Goal: Information Seeking & Learning: Learn about a topic

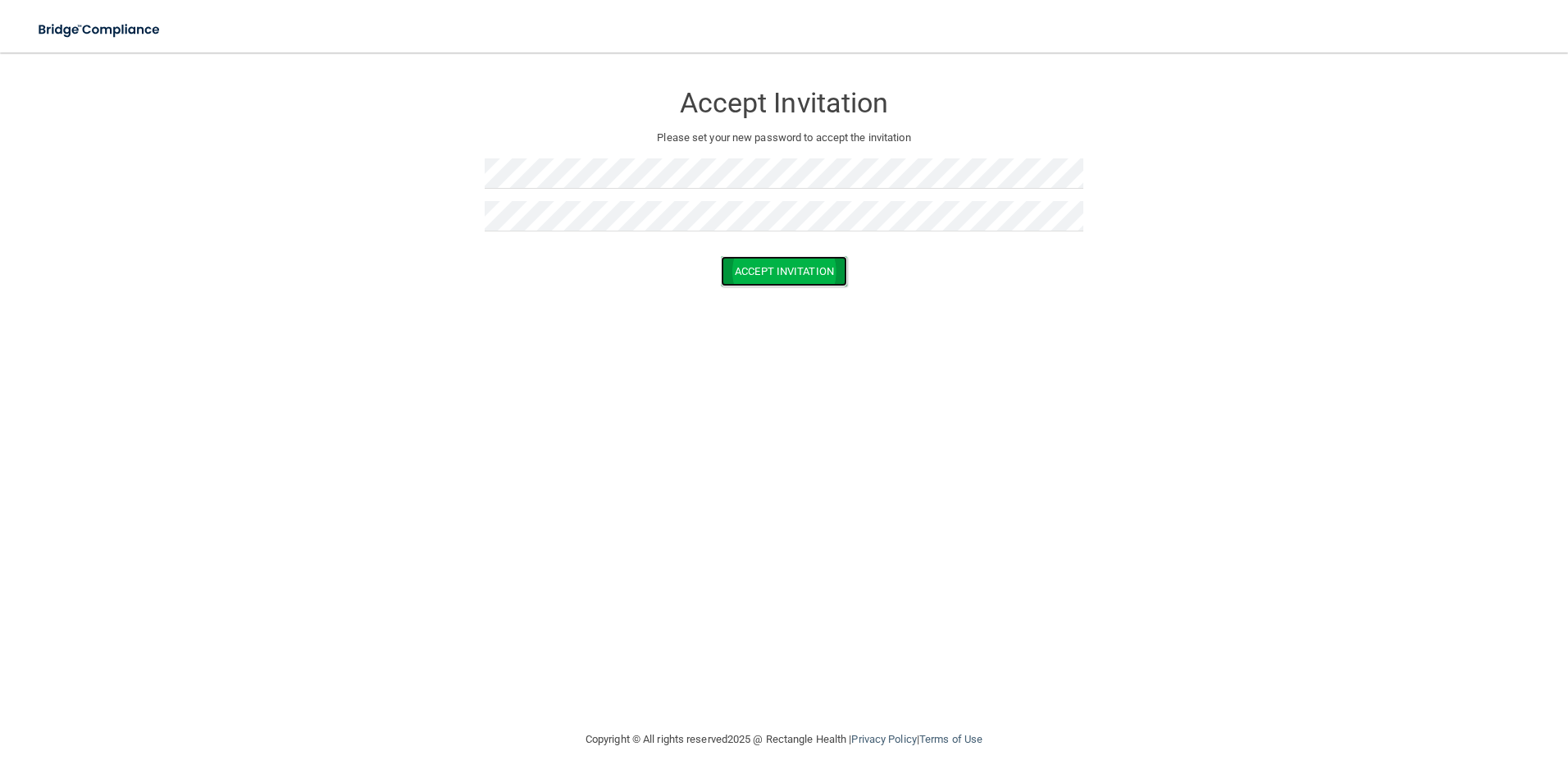
click at [752, 269] on button "Accept Invitation" at bounding box center [784, 271] width 126 height 30
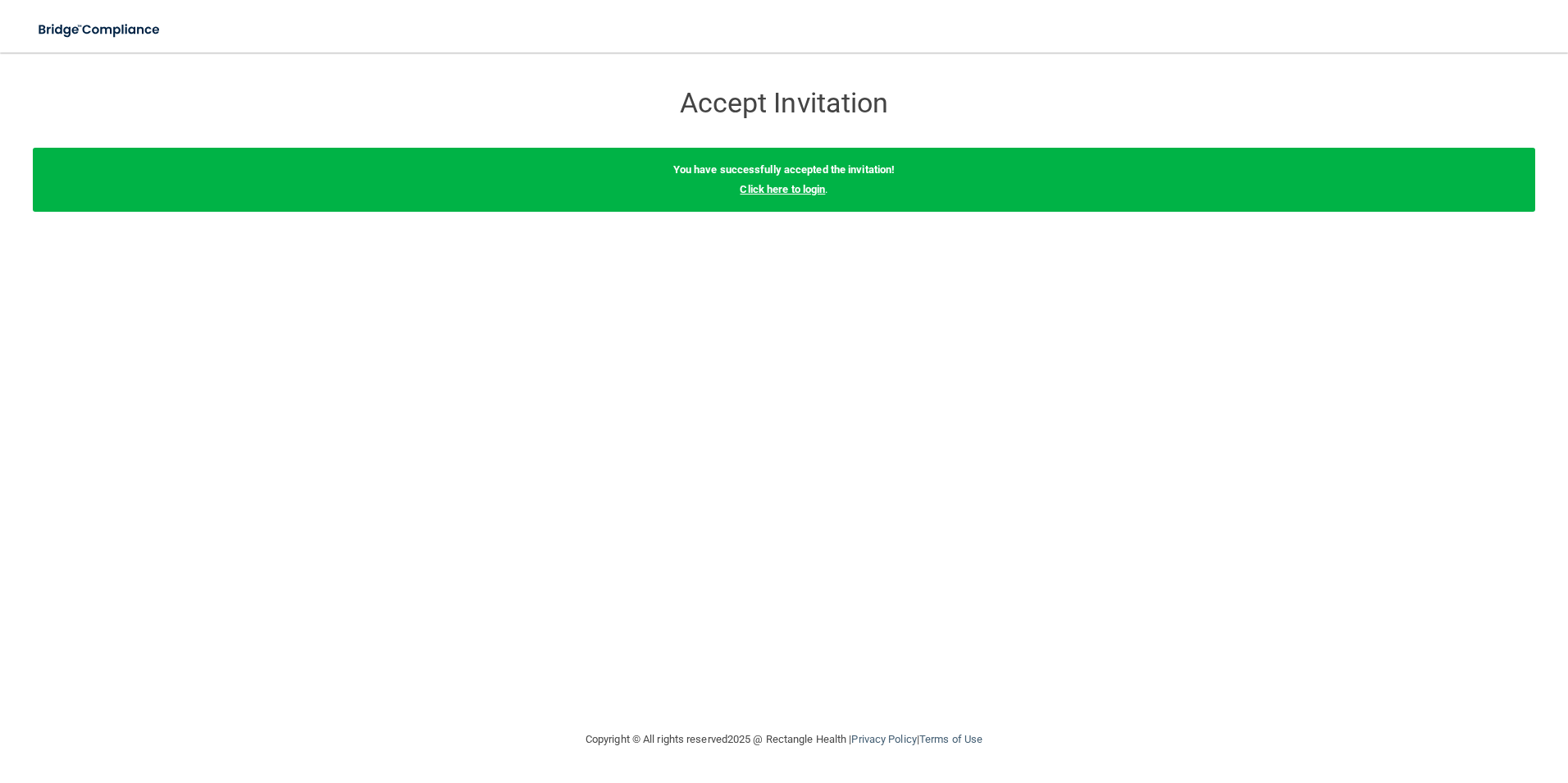
click at [820, 186] on link "Click here to login" at bounding box center [782, 189] width 85 height 13
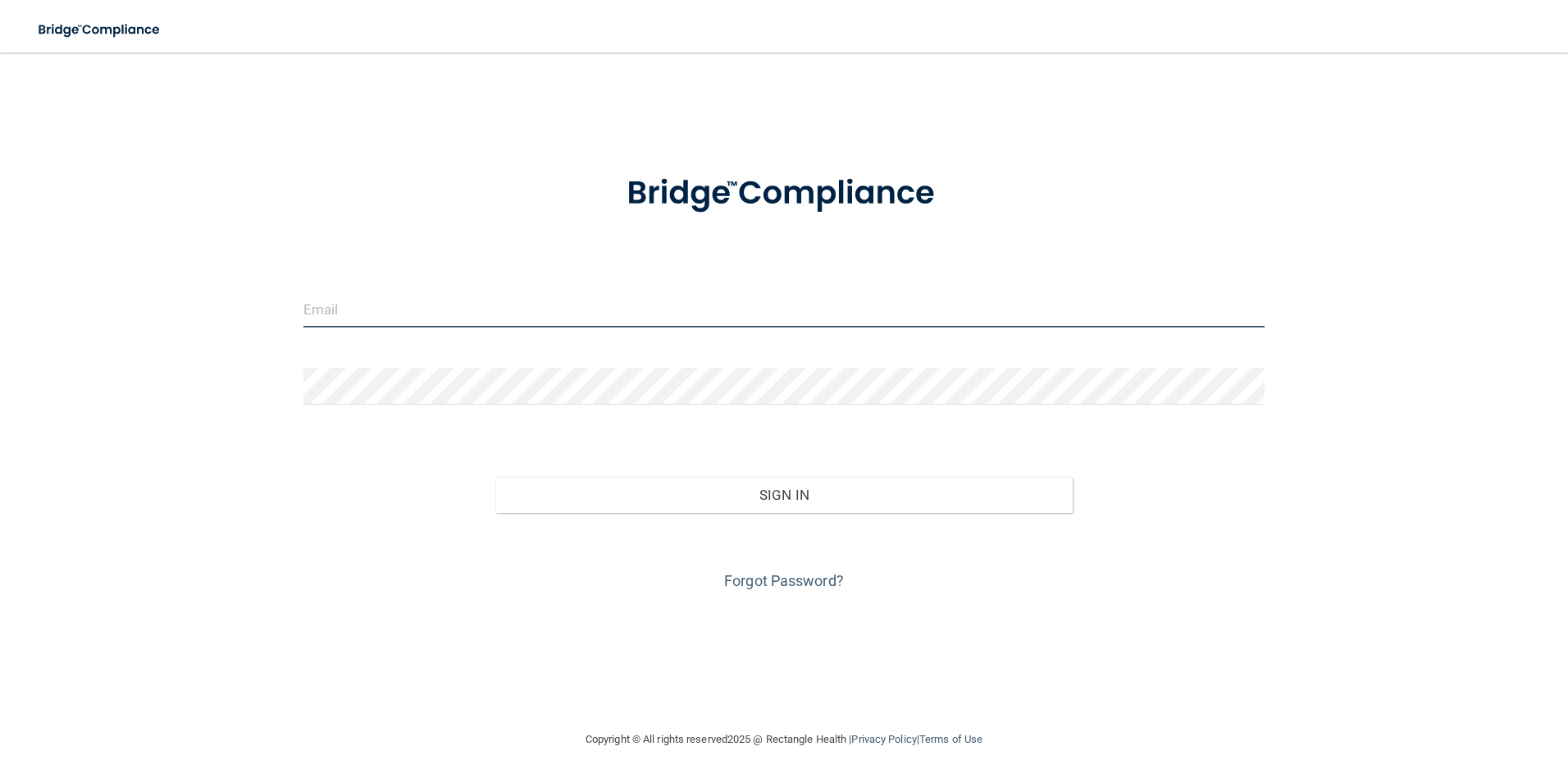
click at [583, 309] on input "email" at bounding box center [784, 309] width 962 height 37
type input "[EMAIL_ADDRESS][DOMAIN_NAME]"
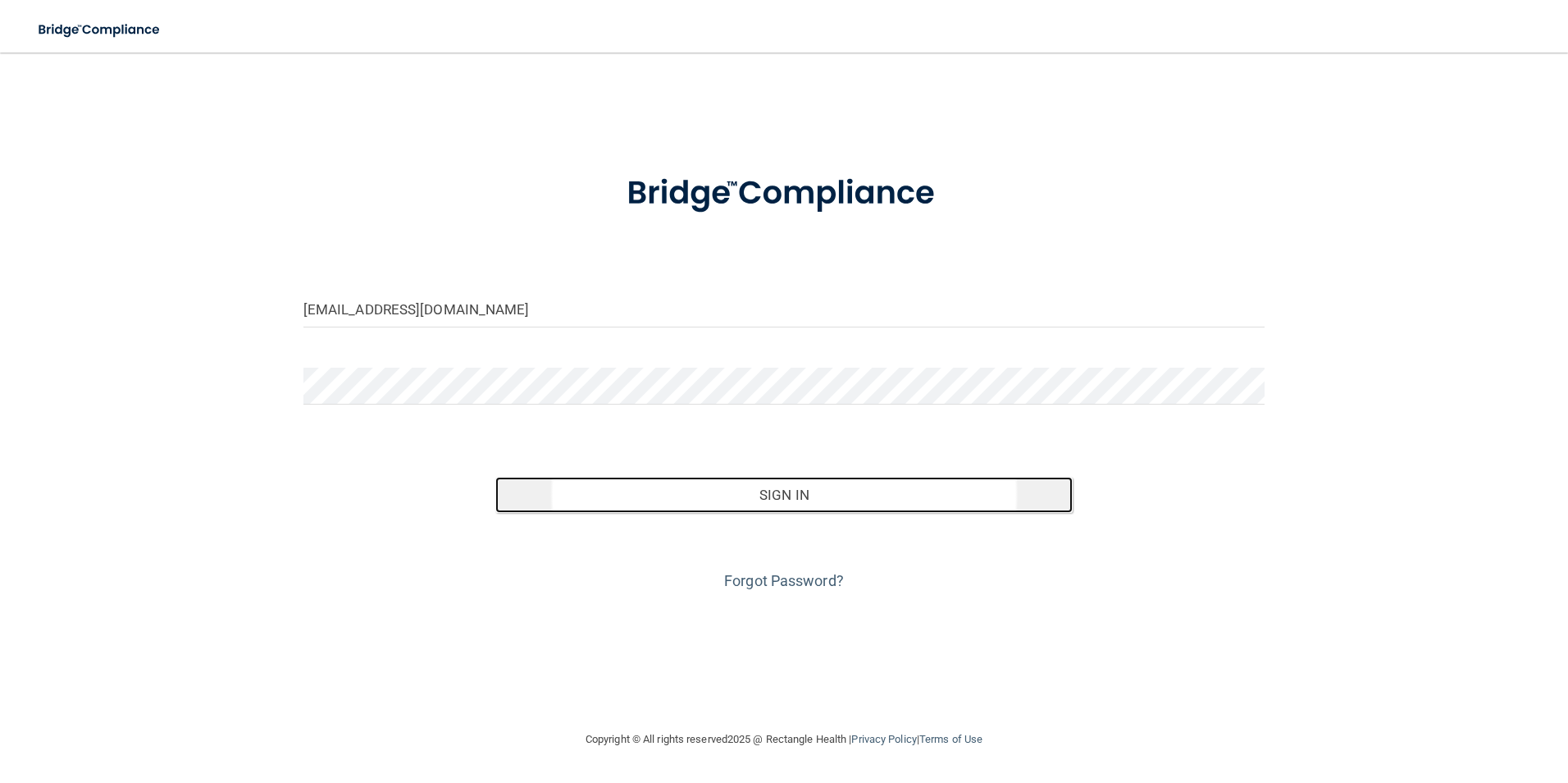
click at [743, 507] on button "Sign In" at bounding box center [784, 494] width 577 height 36
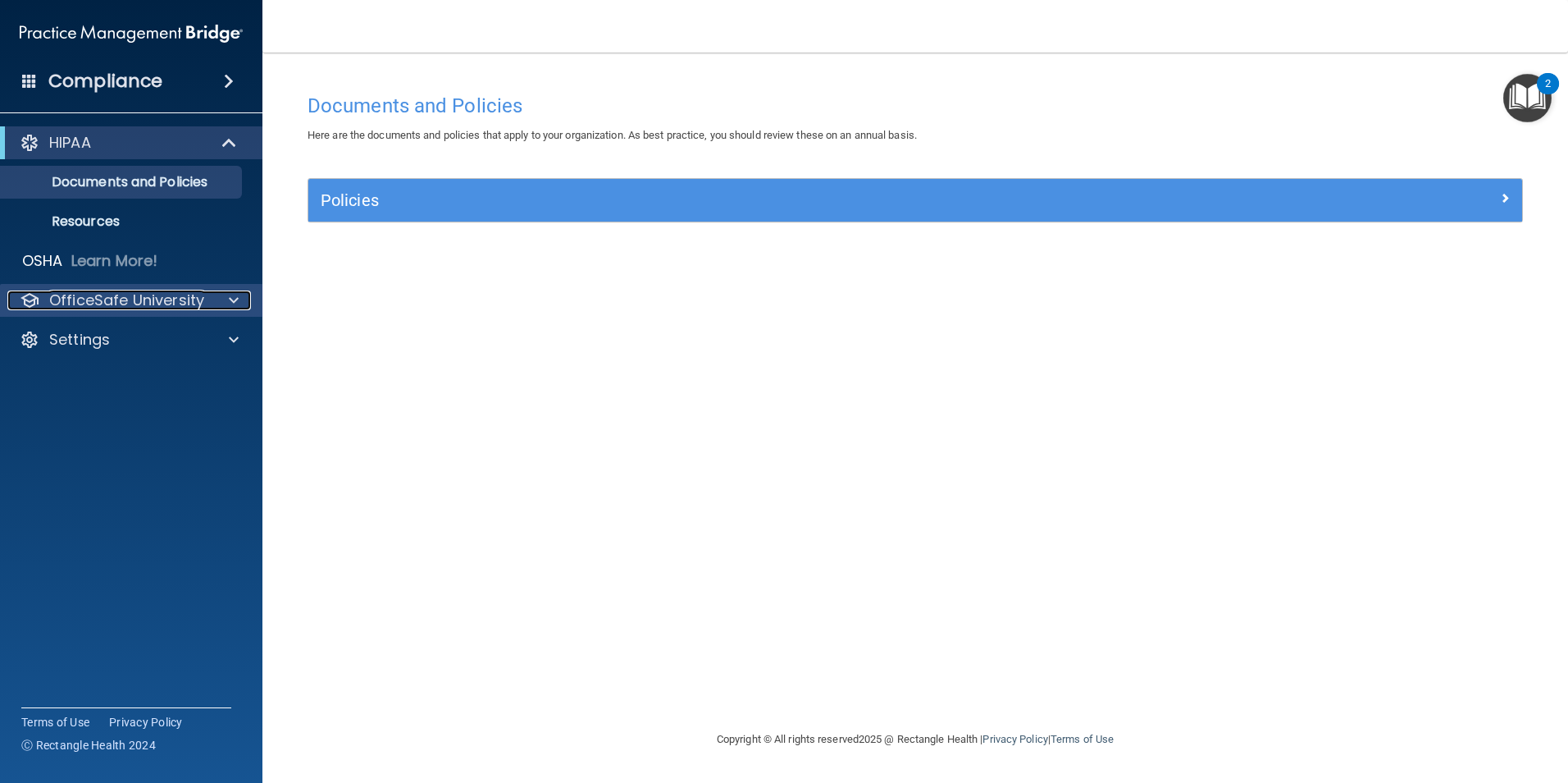
click at [151, 304] on p "OfficeSafe University" at bounding box center [126, 300] width 155 height 19
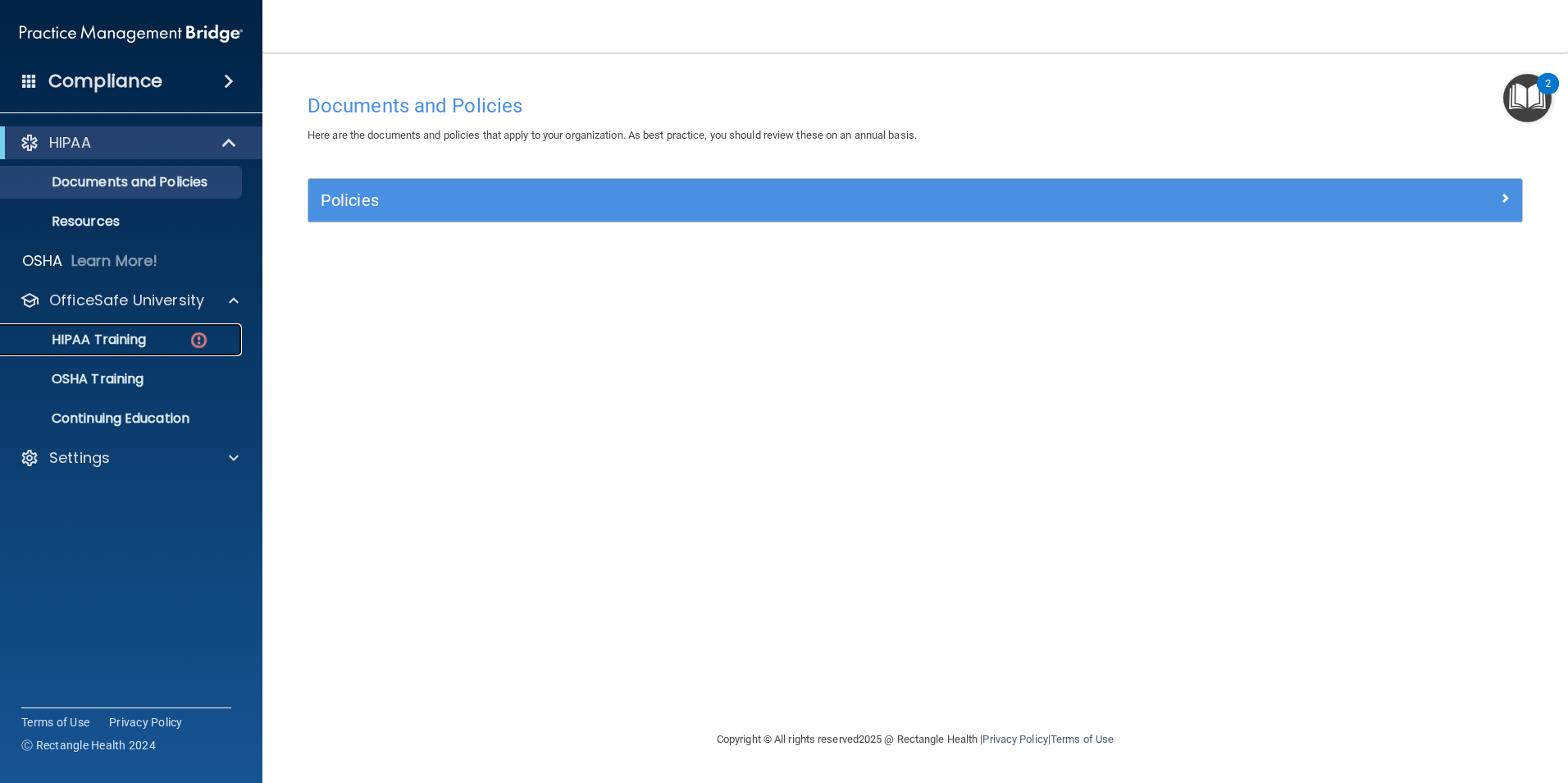
click at [105, 332] on p "HIPAA Training" at bounding box center [78, 339] width 136 height 16
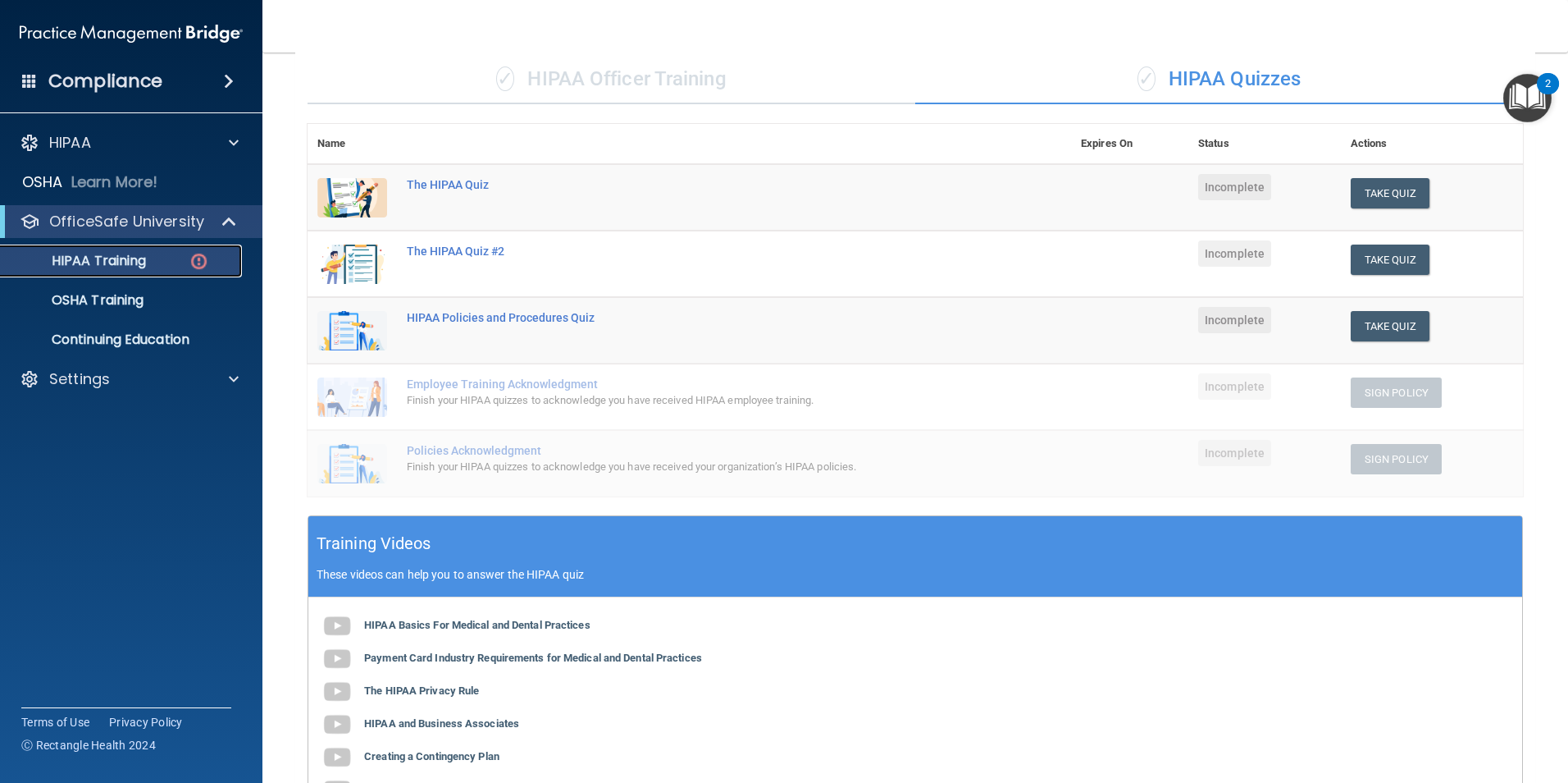
scroll to position [120, 0]
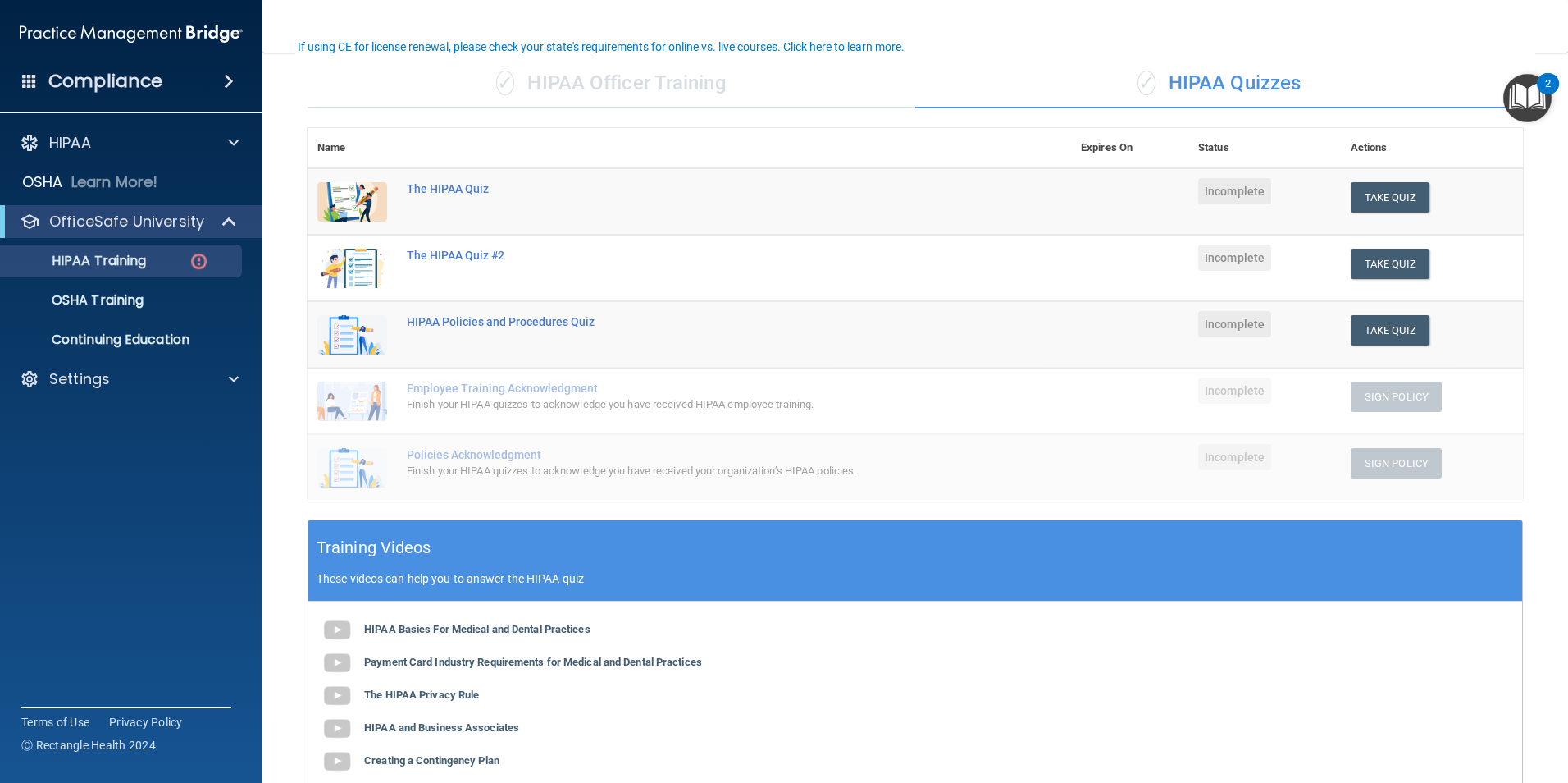
click at [1519, 93] on img "Open Resource Center, 2 new notifications" at bounding box center [1527, 98] width 48 height 48
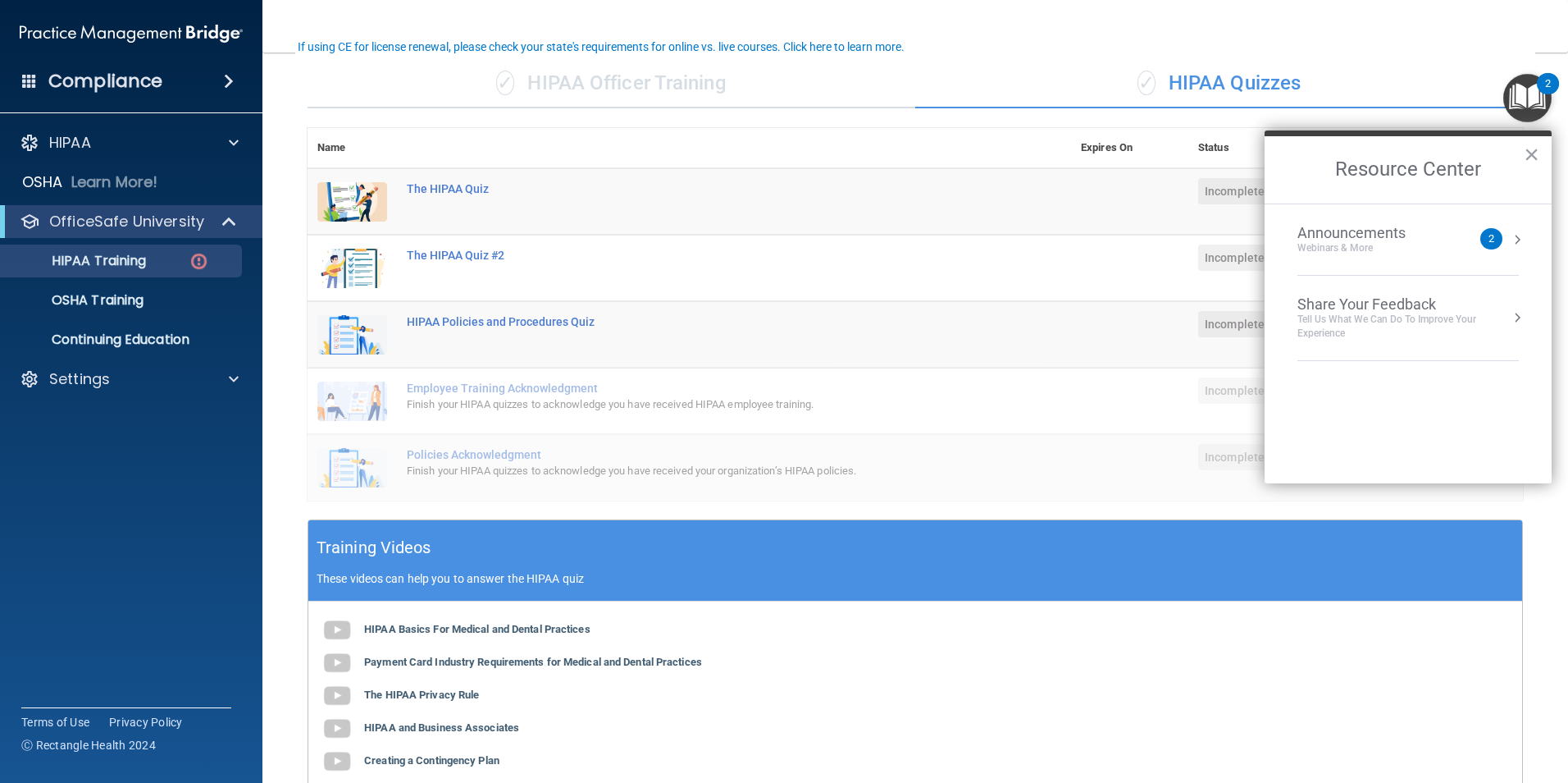
click at [1394, 231] on div "Announcements" at bounding box center [1369, 232] width 141 height 18
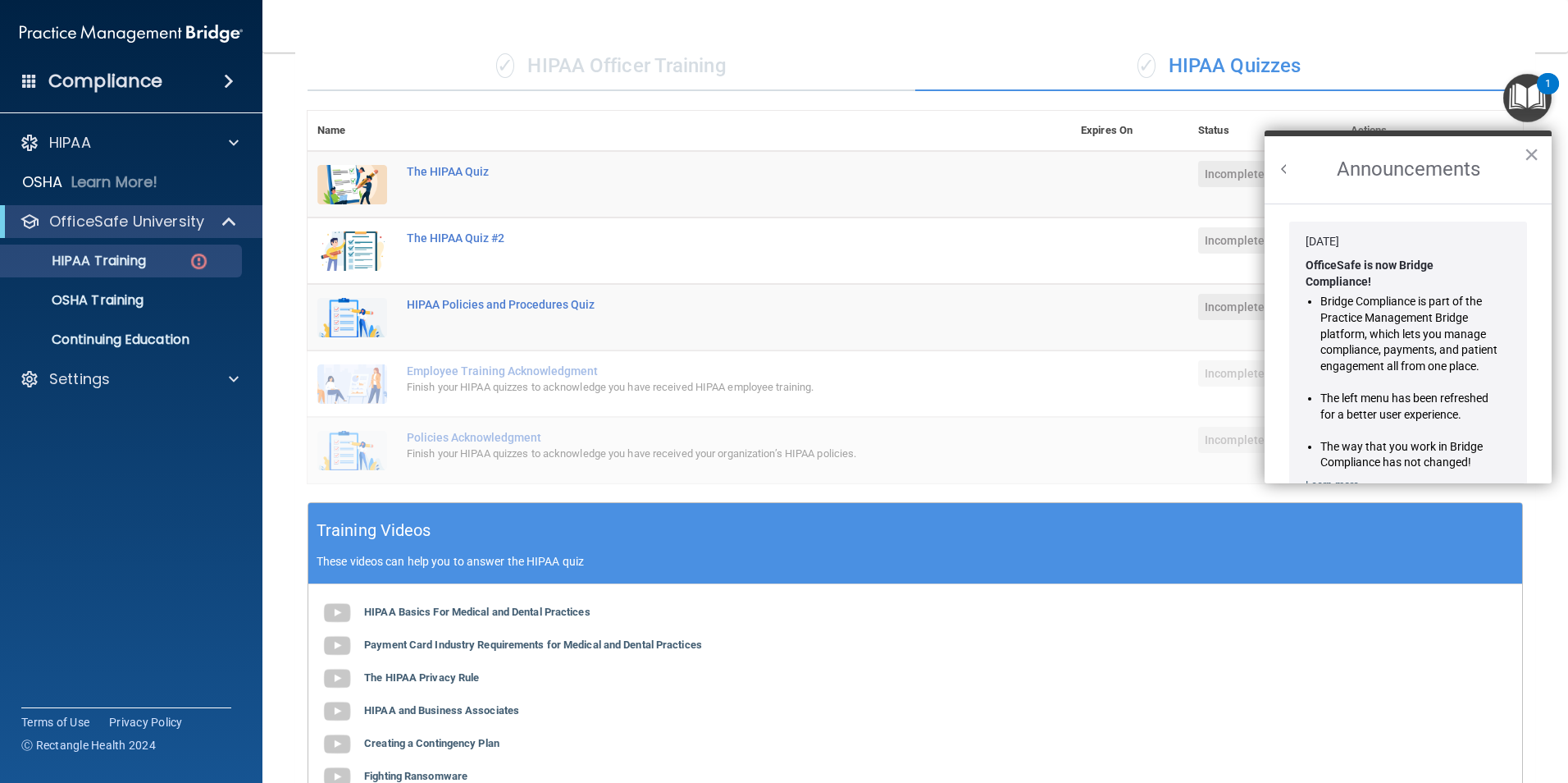
scroll to position [0, 0]
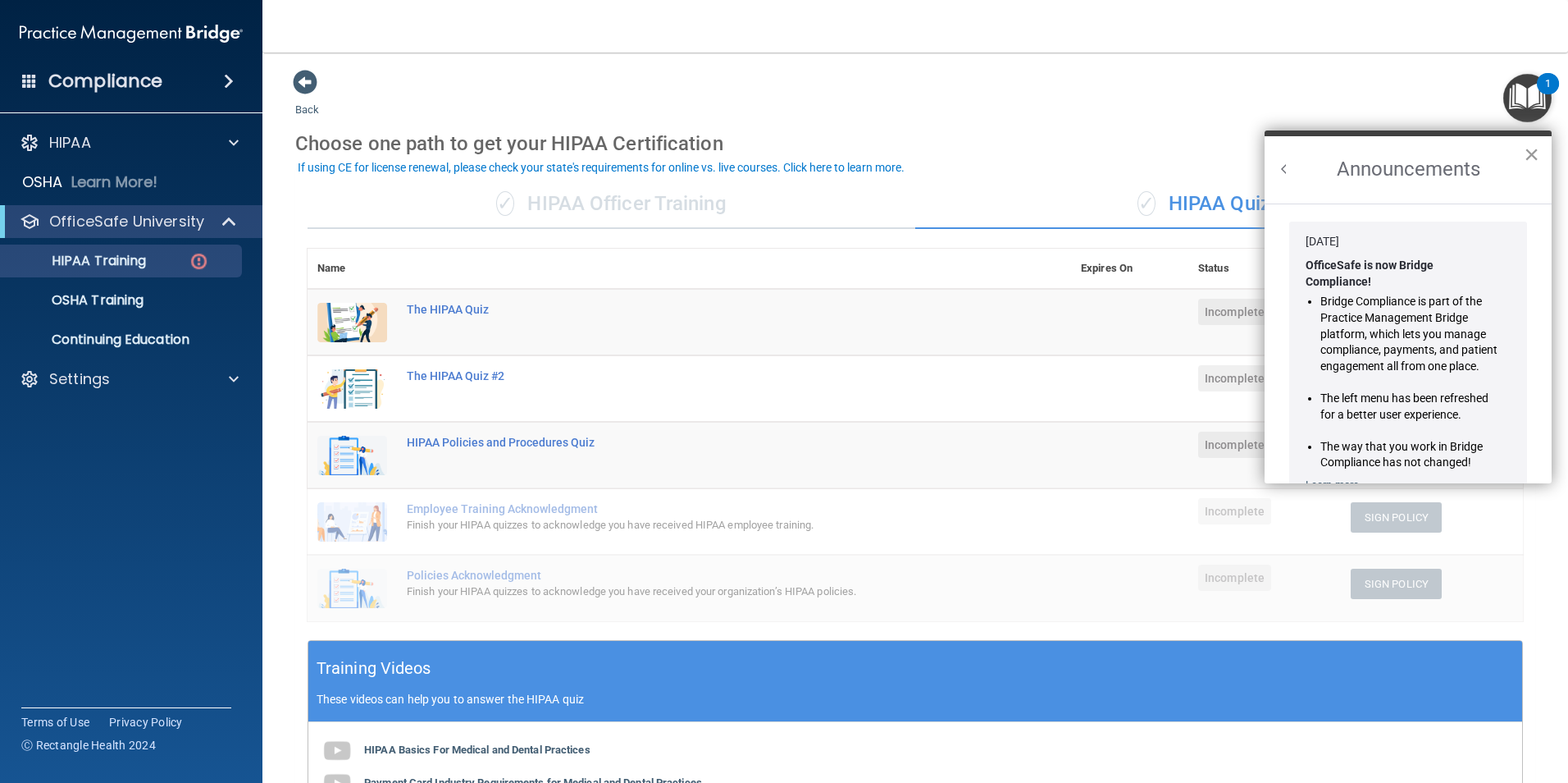
click at [1537, 151] on button "×" at bounding box center [1532, 154] width 16 height 26
